Goal: Task Accomplishment & Management: Manage account settings

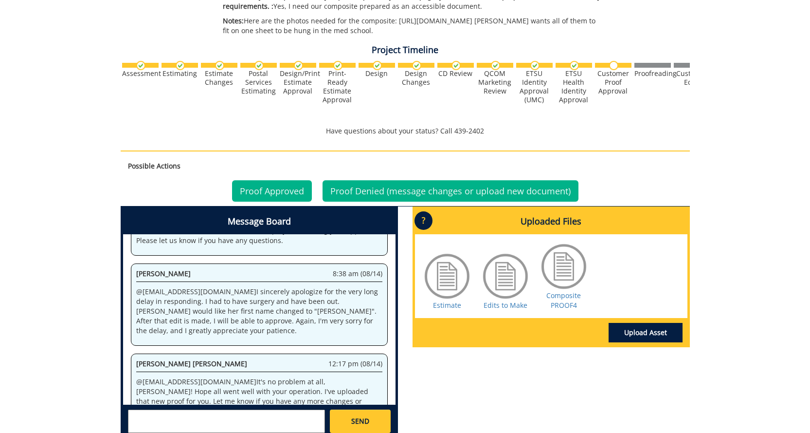
scroll to position [341, 0]
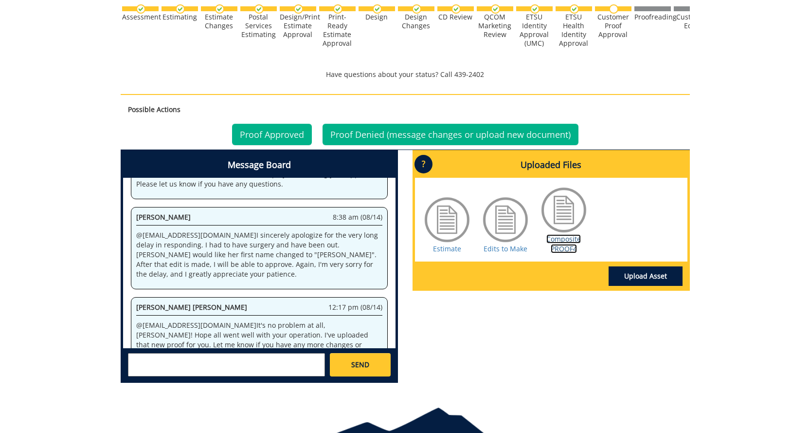
click at [559, 253] on link "Composite PROOF4" at bounding box center [564, 243] width 35 height 19
click at [280, 145] on link "Proof Approved" at bounding box center [272, 134] width 80 height 21
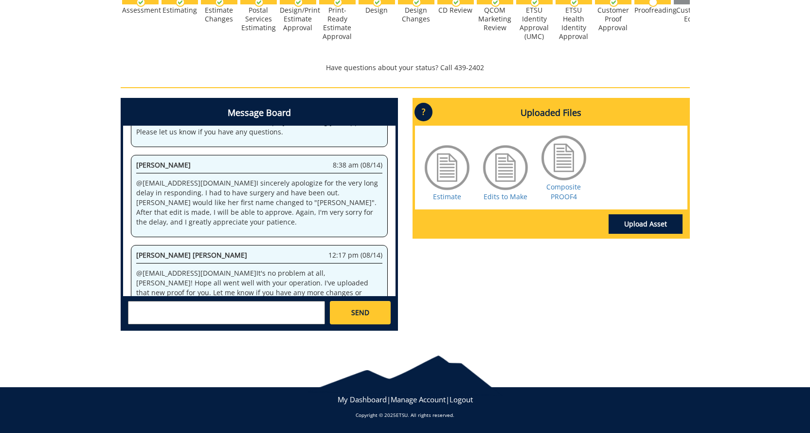
scroll to position [357, 0]
click at [232, 311] on textarea at bounding box center [226, 312] width 197 height 23
type textarea "@[EMAIL_ADDRESS][DOMAIN_NAME] thank you! I'm feeling better- still tired, but h…"
click at [365, 320] on link "SEND" at bounding box center [360, 312] width 60 height 23
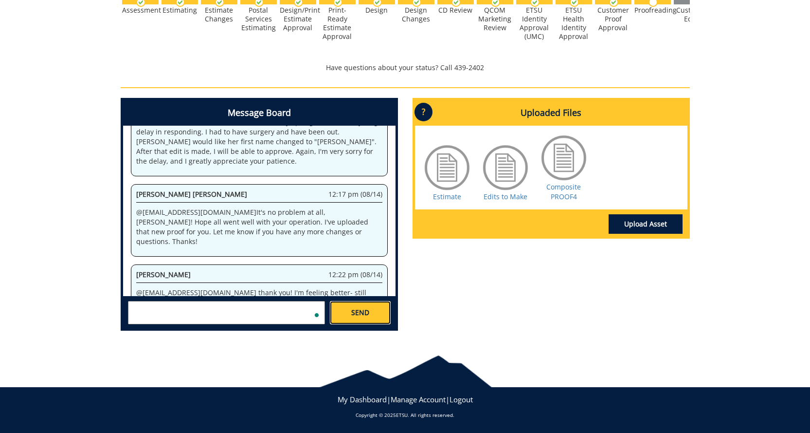
scroll to position [1212, 0]
